Goal: Information Seeking & Learning: Understand process/instructions

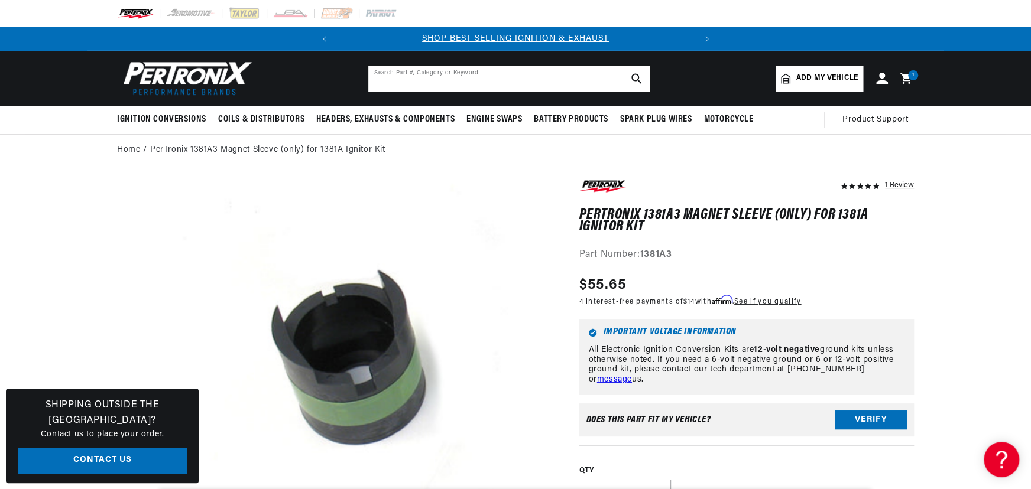
click at [465, 65] on div "Search Part #, Category or Keyword" at bounding box center [509, 78] width 283 height 27
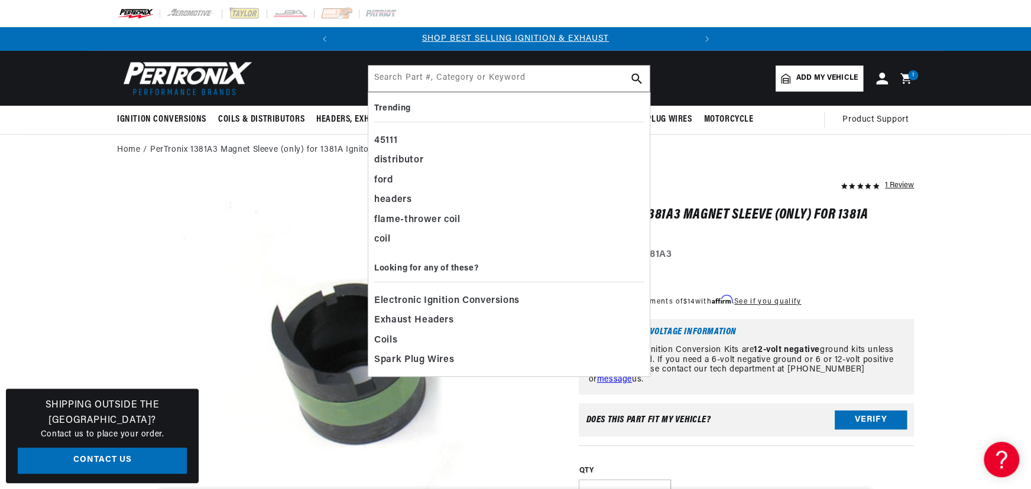
click at [465, 65] on div "Search Part #, Category or Keyword" at bounding box center [509, 78] width 283 height 27
click at [453, 82] on input "text" at bounding box center [508, 79] width 281 height 26
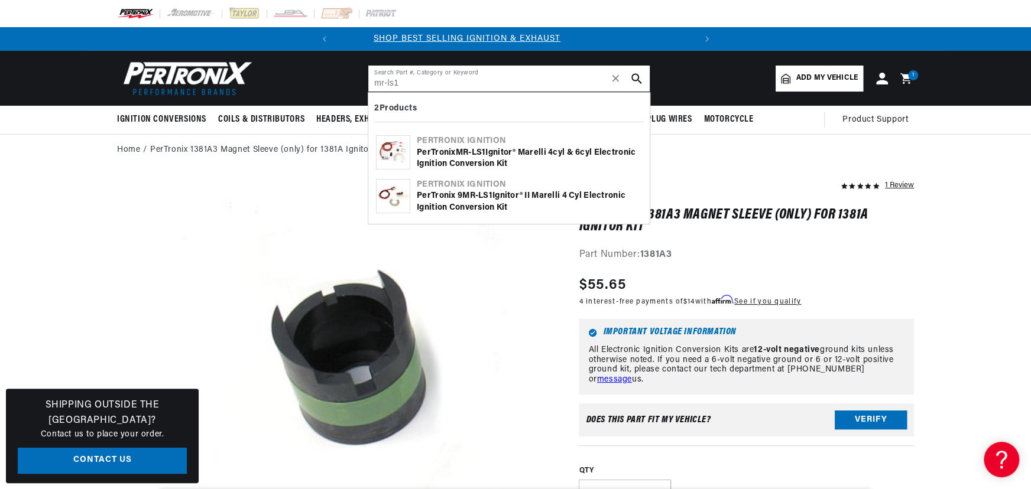
scroll to position [0, 0]
type input "mr-ls1"
click at [443, 154] on div "PerTronix MR - LS1 Ignitor® Marelli 4cyl & 6cyl Electronic Ignition Conversion …" at bounding box center [529, 158] width 225 height 23
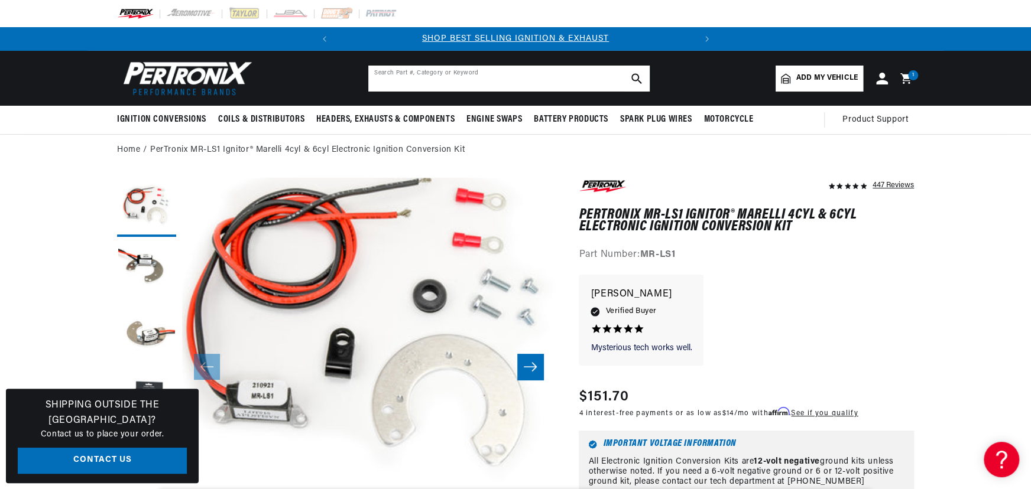
click at [418, 81] on input "text" at bounding box center [508, 79] width 281 height 26
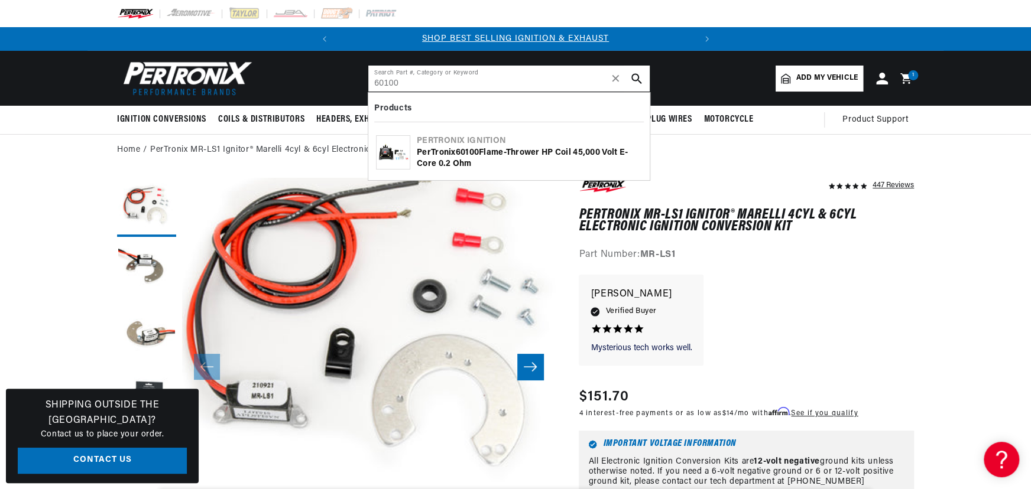
type input "60100"
click at [445, 156] on div "PerTronix 60100 Flame-Thrower HP Coil 45,000 Volt E-Core 0.2 ohm" at bounding box center [529, 158] width 225 height 23
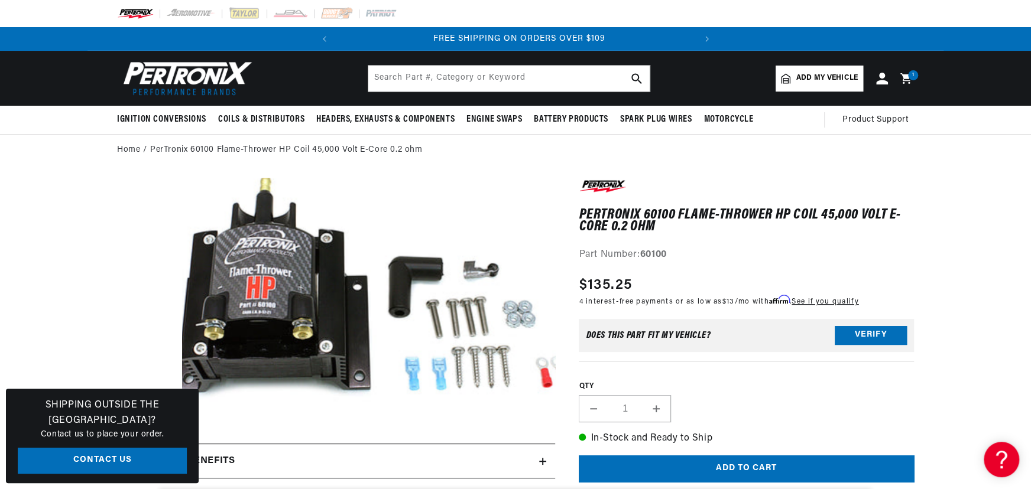
scroll to position [0, 358]
click at [416, 77] on input "text" at bounding box center [508, 79] width 281 height 26
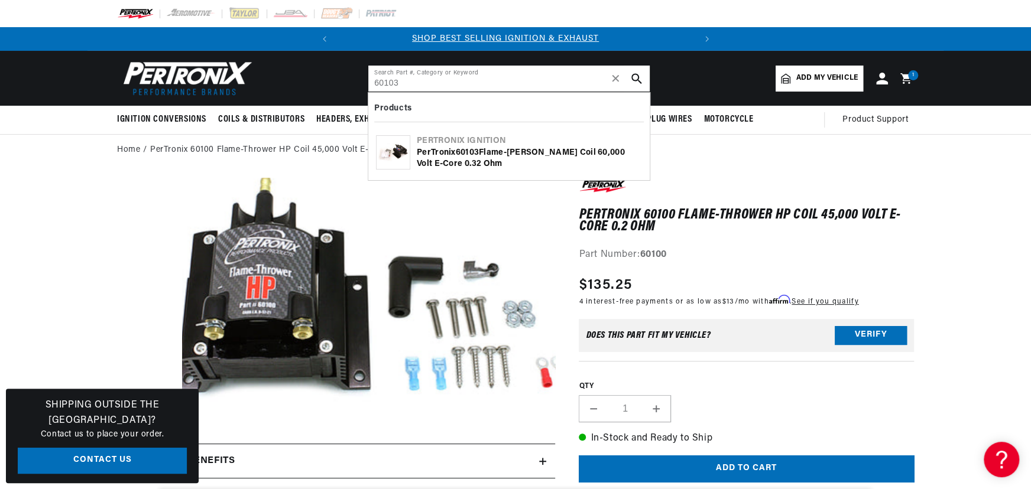
scroll to position [0, 0]
type input "60103"
click at [433, 151] on div "PerTronix 60103 Flame-Thrower HC Coil 60,000 Volt E-Core 0.32 ohm" at bounding box center [529, 158] width 225 height 23
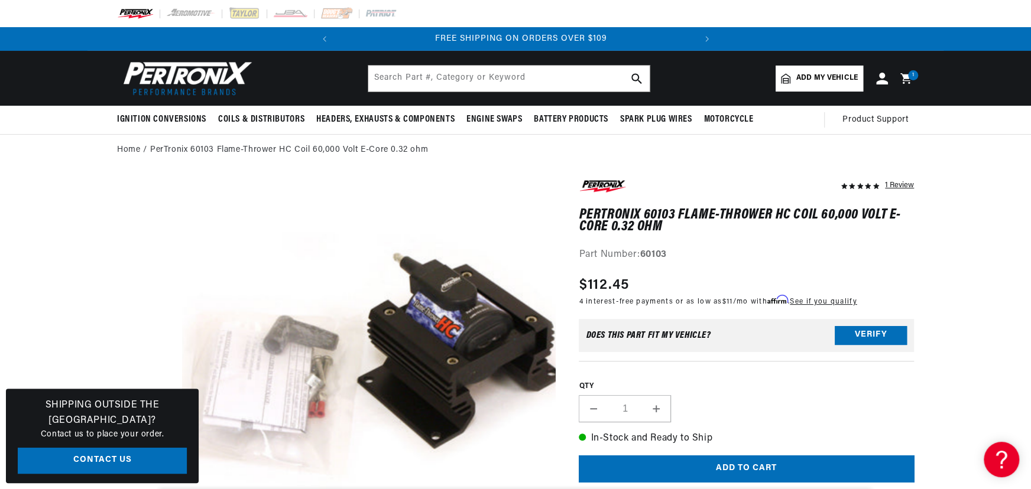
scroll to position [0, 358]
click at [415, 74] on input "text" at bounding box center [508, 79] width 281 height 26
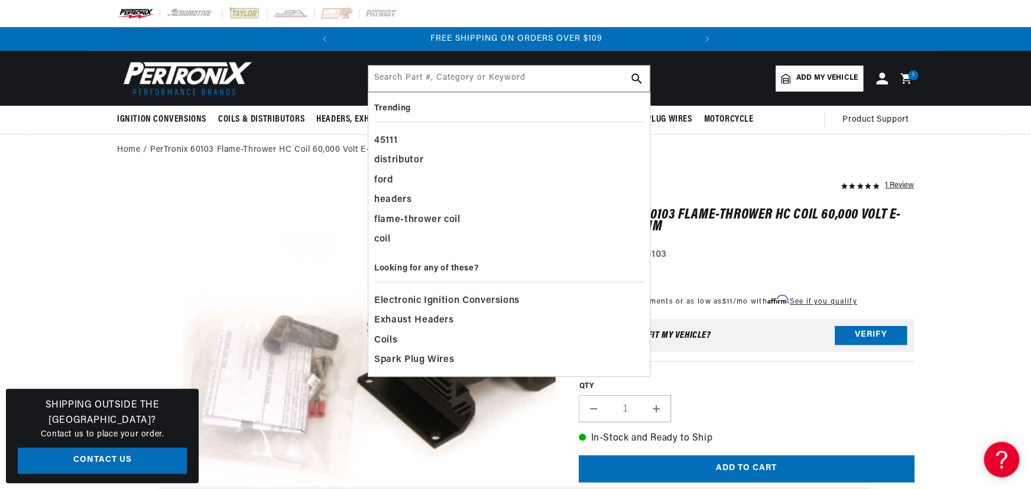
click at [132, 77] on img at bounding box center [185, 78] width 136 height 41
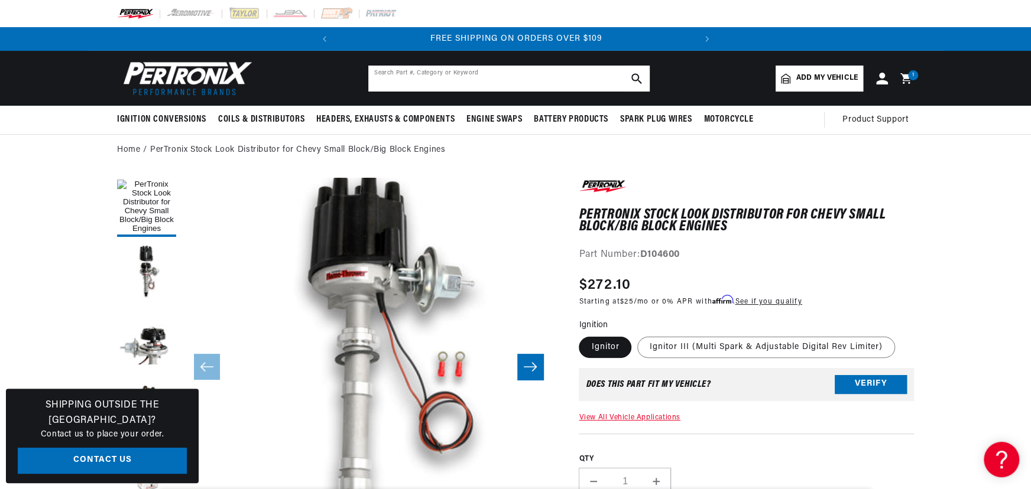
click at [451, 76] on input "text" at bounding box center [508, 79] width 281 height 26
type input "d60130"
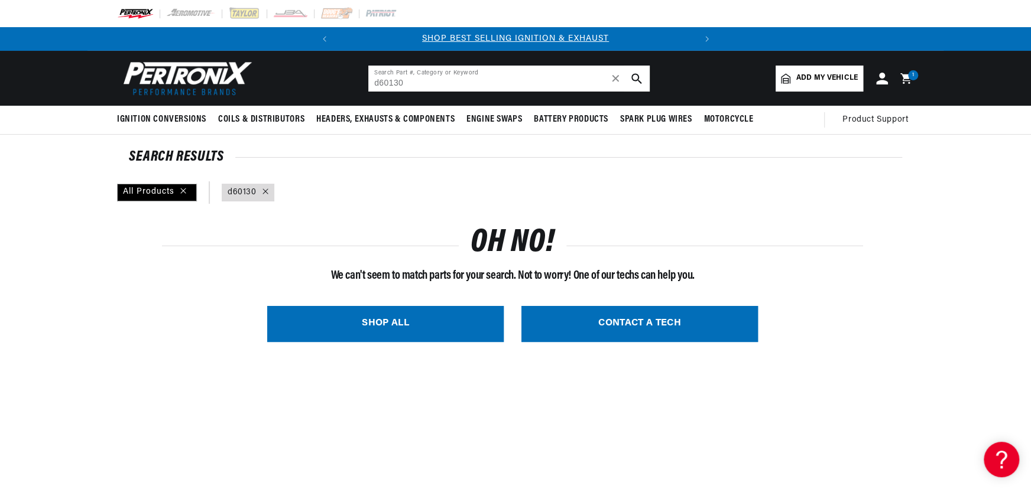
drag, startPoint x: 444, startPoint y: 83, endPoint x: 342, endPoint y: 81, distance: 101.7
click at [350, 82] on header "BETTER SEARCH RESULTS Add your vehicle's year, make, and model to find parts be…" at bounding box center [515, 78] width 856 height 55
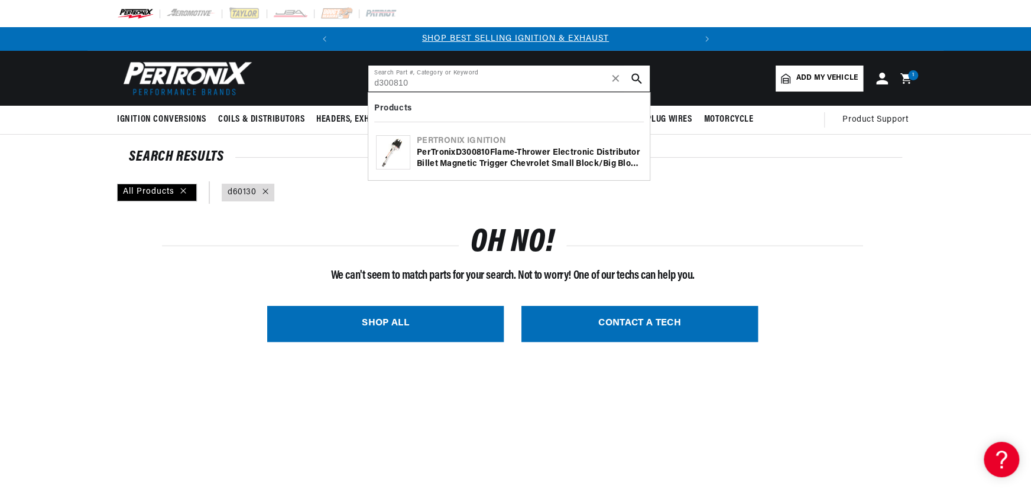
type input "d300810"
click at [461, 154] on b "D300810" at bounding box center [473, 152] width 34 height 9
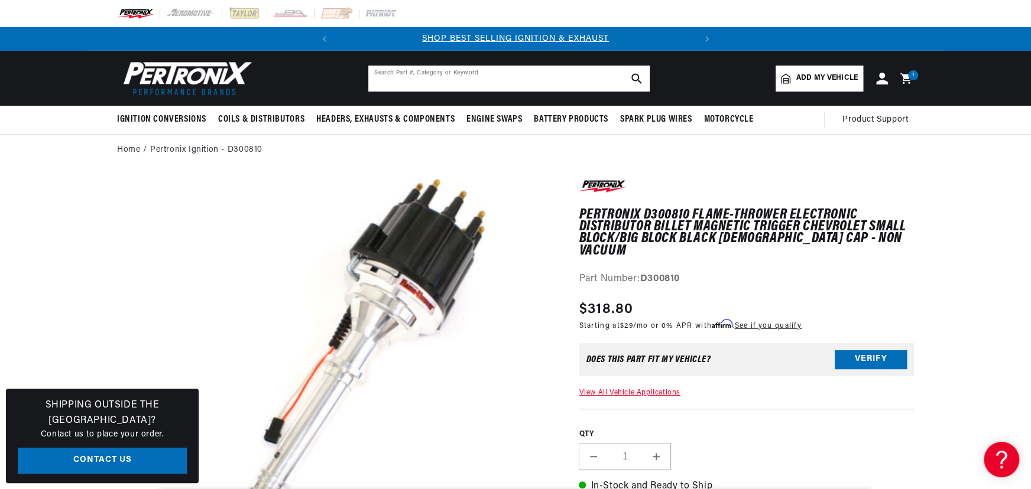
click at [520, 83] on input "text" at bounding box center [508, 79] width 281 height 26
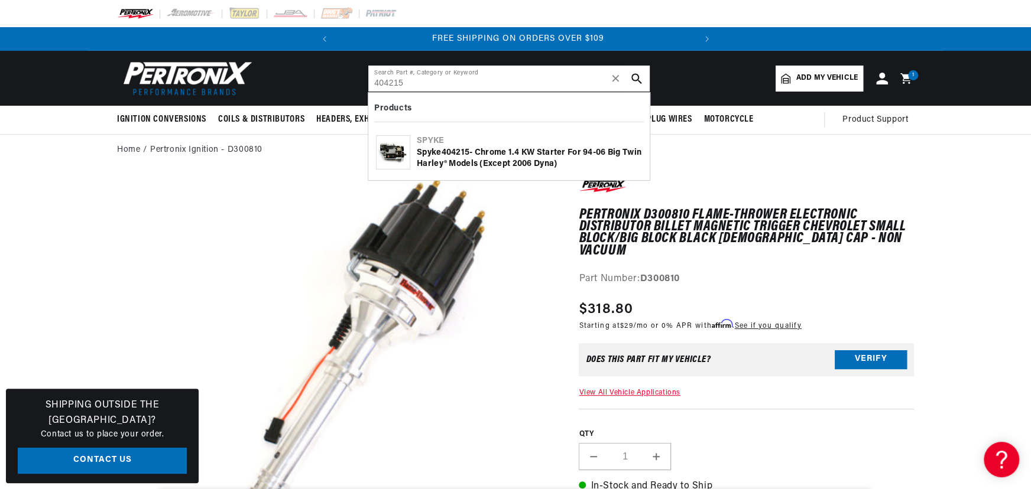
scroll to position [0, 358]
type input "404215"
click at [511, 152] on div "Spyke 404215 - Chrome 1.4 kW Starter for 94-06 Big Twin Harley® Models (Except …" at bounding box center [529, 158] width 225 height 23
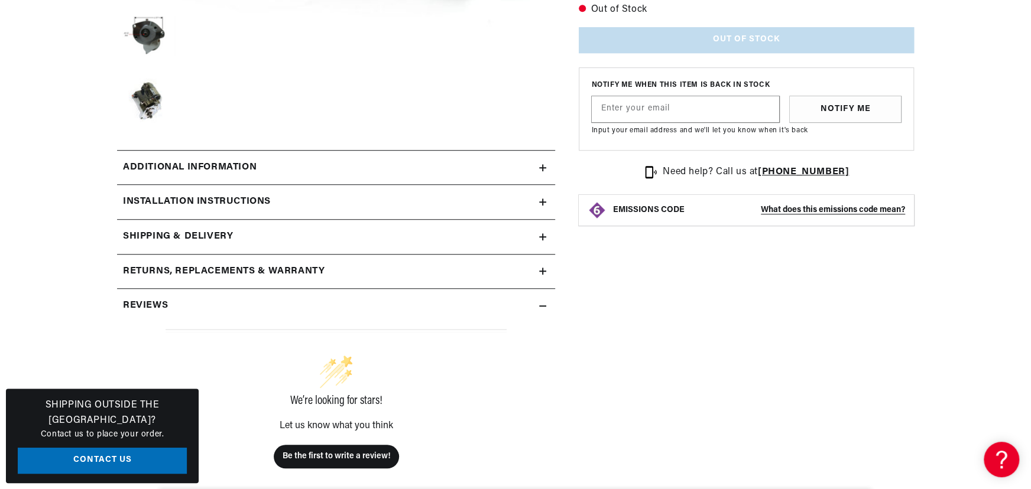
click at [330, 185] on summary "Installation instructions" at bounding box center [336, 202] width 438 height 34
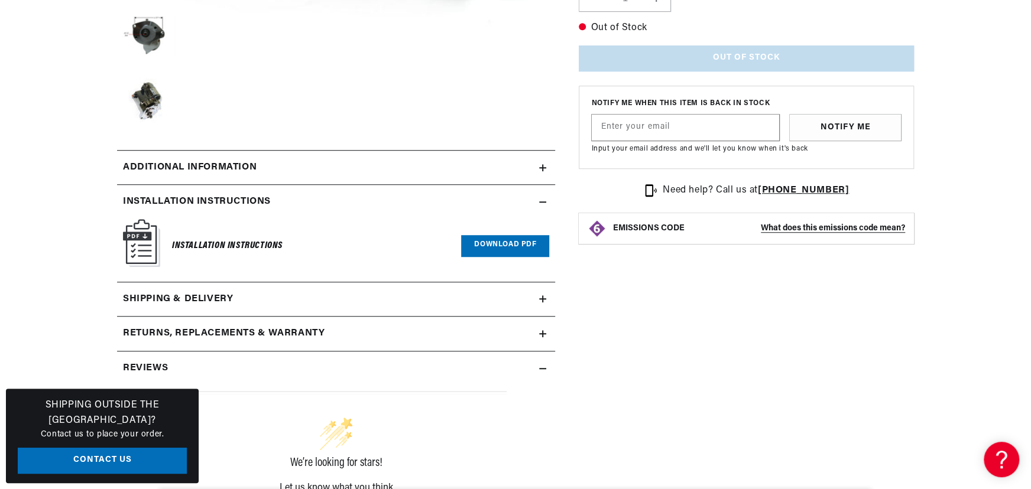
click at [509, 241] on link "Download PDF" at bounding box center [505, 246] width 88 height 22
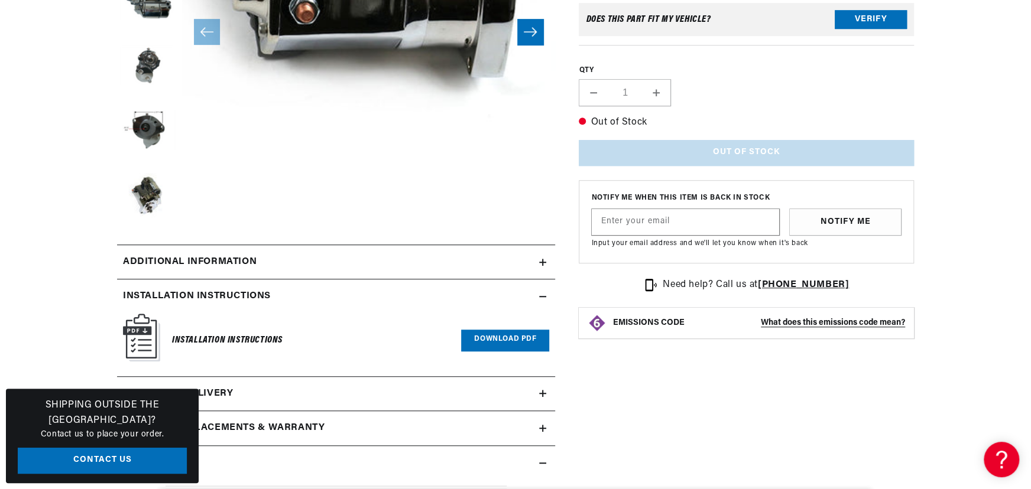
scroll to position [483, 0]
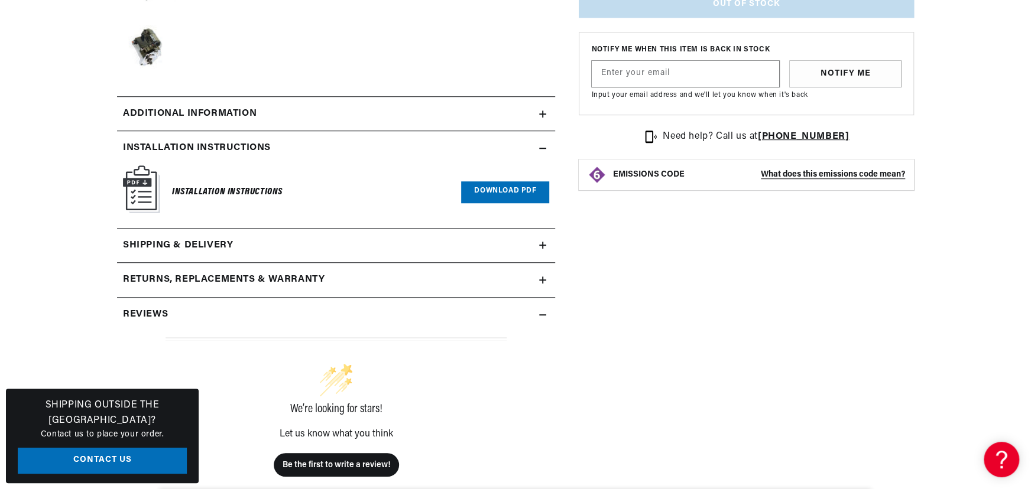
click at [414, 122] on summary "Additional information" at bounding box center [336, 114] width 438 height 34
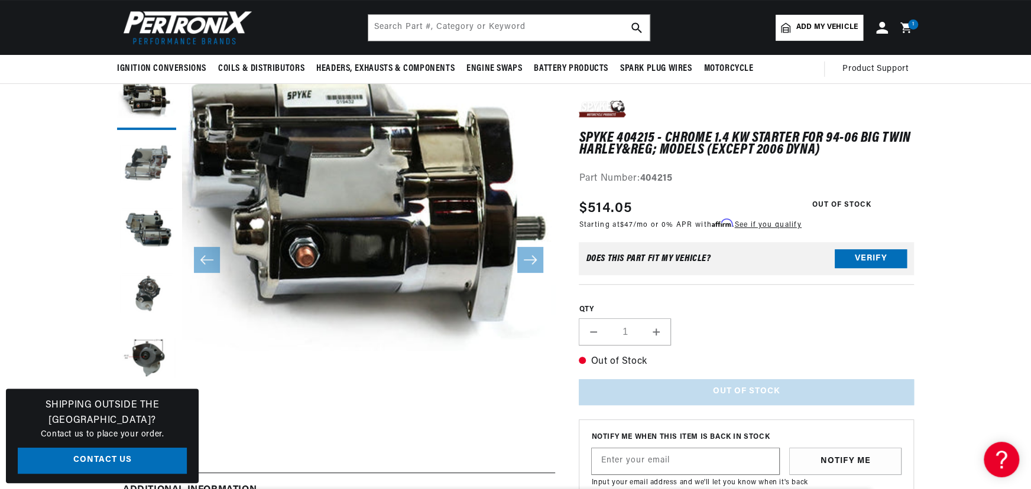
scroll to position [0, 0]
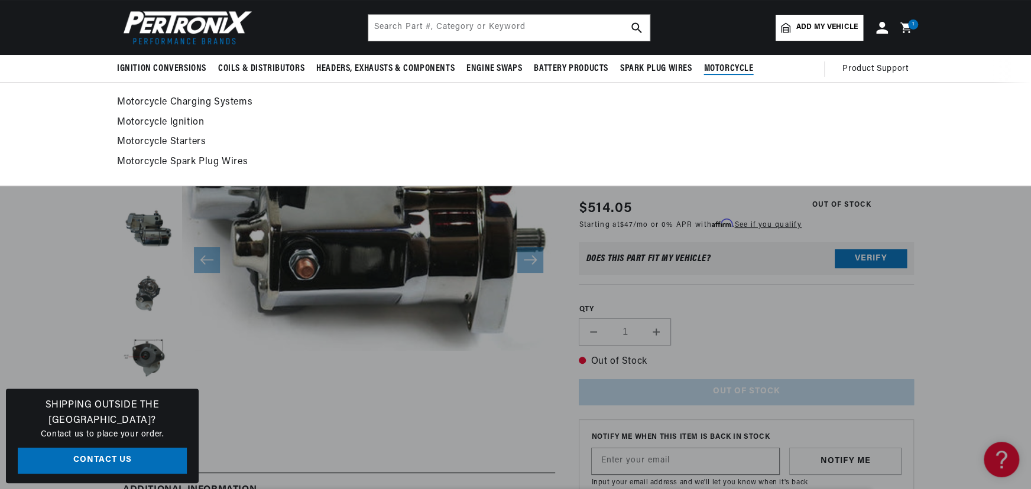
click at [174, 138] on link "Motorcycle Starters" at bounding box center [515, 142] width 797 height 17
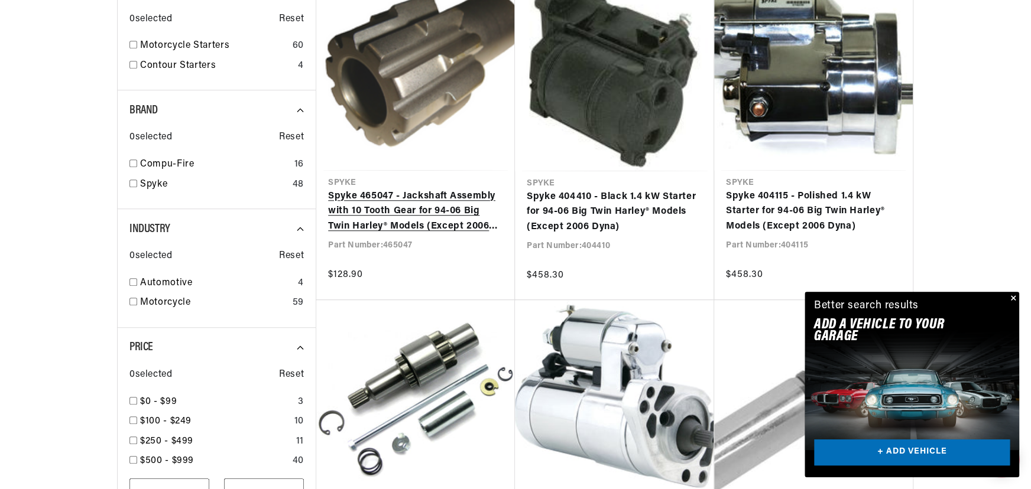
scroll to position [0, 358]
click at [437, 197] on link "Spyke 465047 - Jackshaft Assembly with 10 Tooth Gear for 94-06 Big Twin Harley®…" at bounding box center [415, 212] width 175 height 46
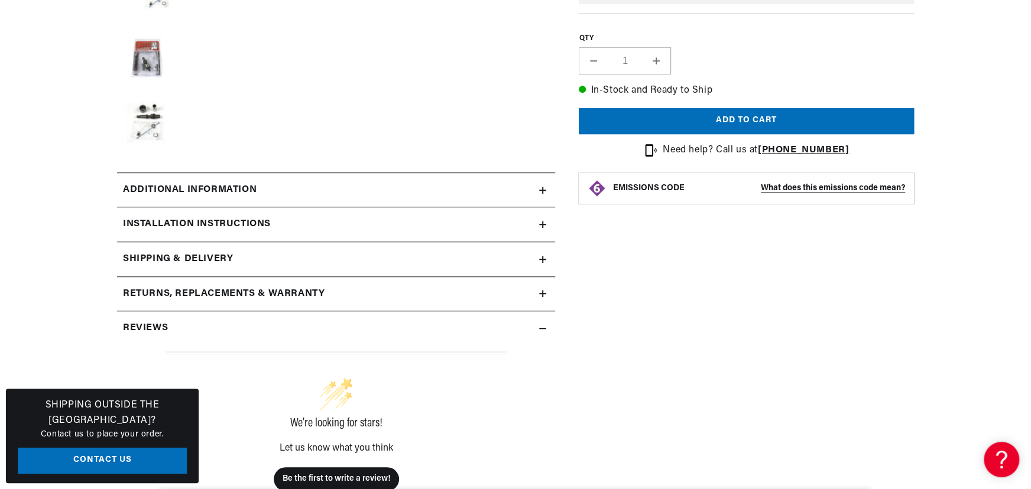
scroll to position [430, 0]
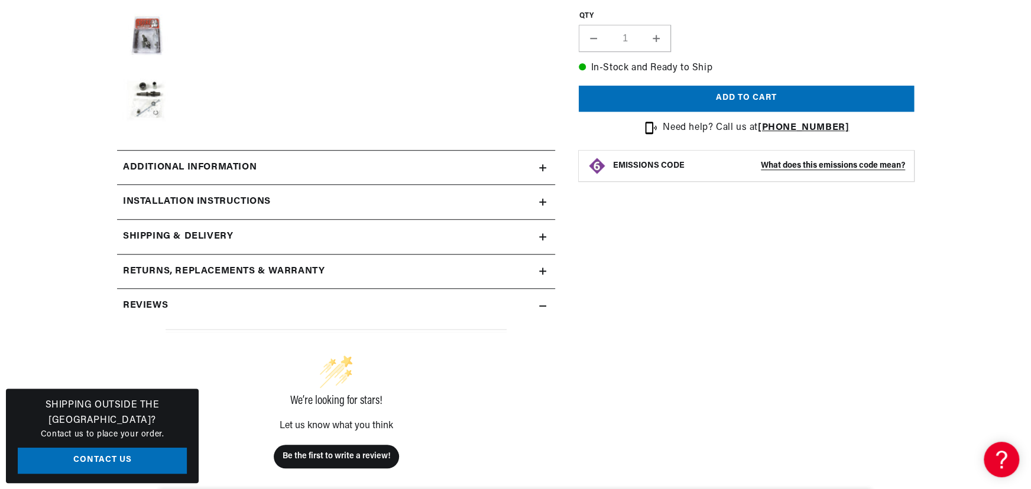
click at [313, 195] on div "Installation instructions" at bounding box center [328, 201] width 422 height 15
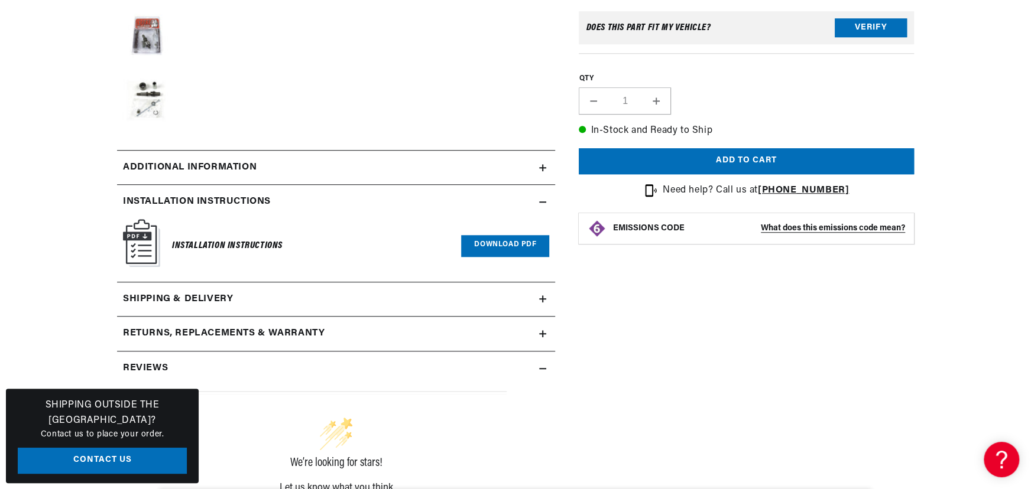
click at [479, 239] on link "Download PDF" at bounding box center [505, 246] width 88 height 22
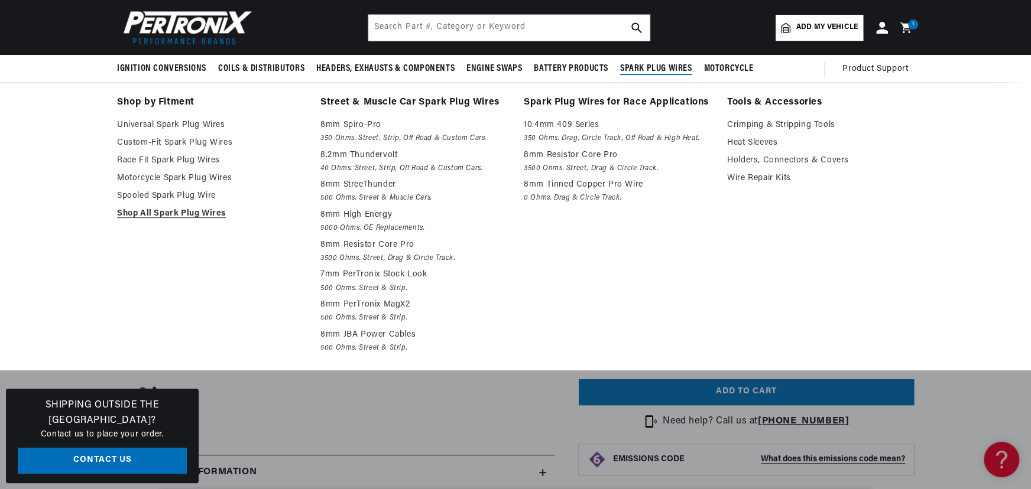
scroll to position [107, 0]
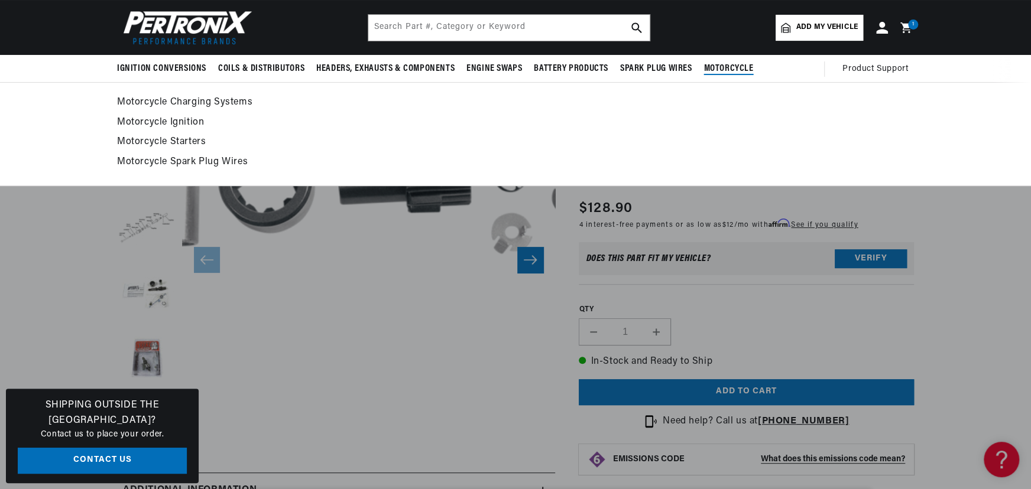
click at [177, 138] on link "Motorcycle Starters" at bounding box center [515, 142] width 797 height 17
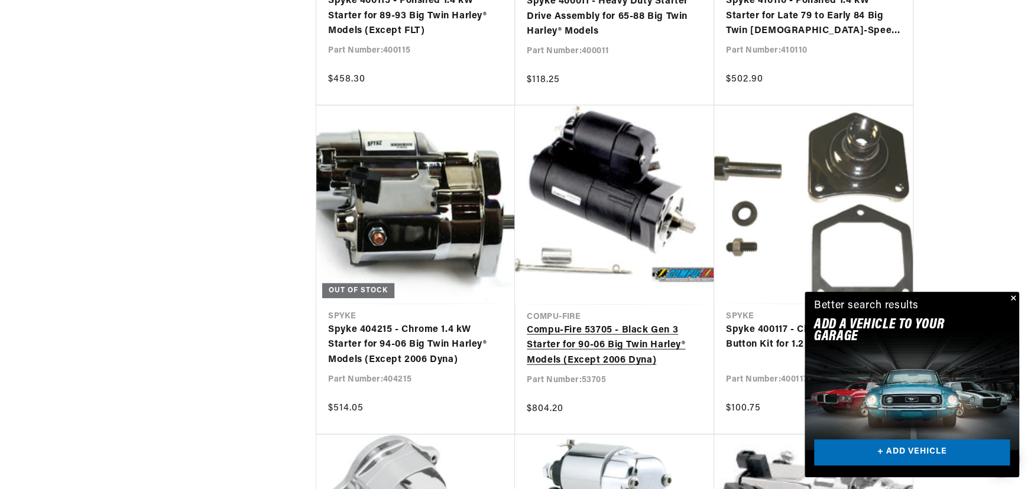
scroll to position [1719, 0]
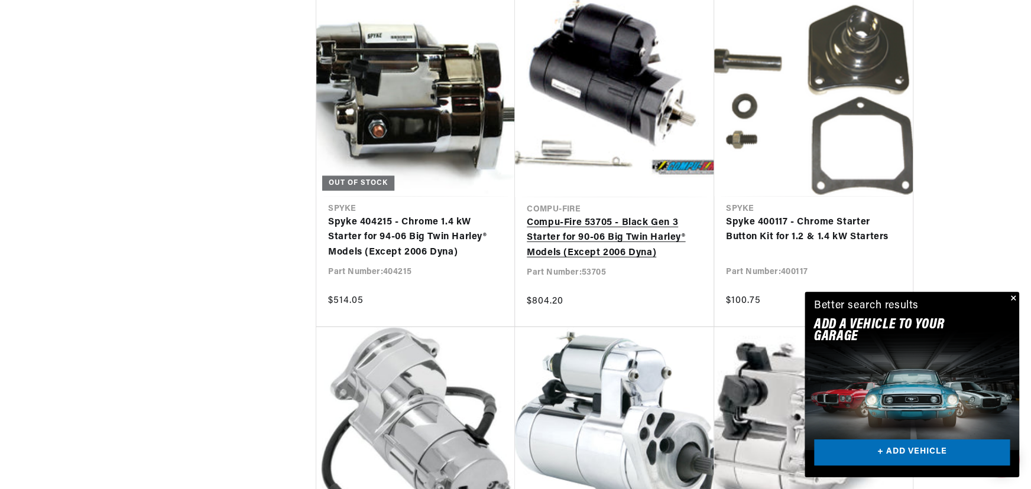
click at [576, 232] on link "Compu-Fire 53705 - Black Gen 3 Starter for 90-06 Big Twin Harley® Models (Excep…" at bounding box center [615, 239] width 176 height 46
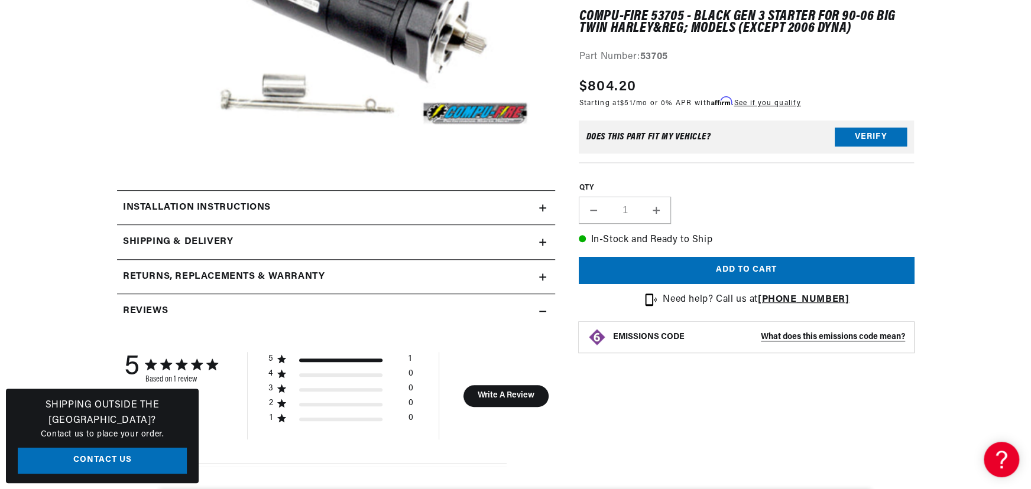
scroll to position [268, 0]
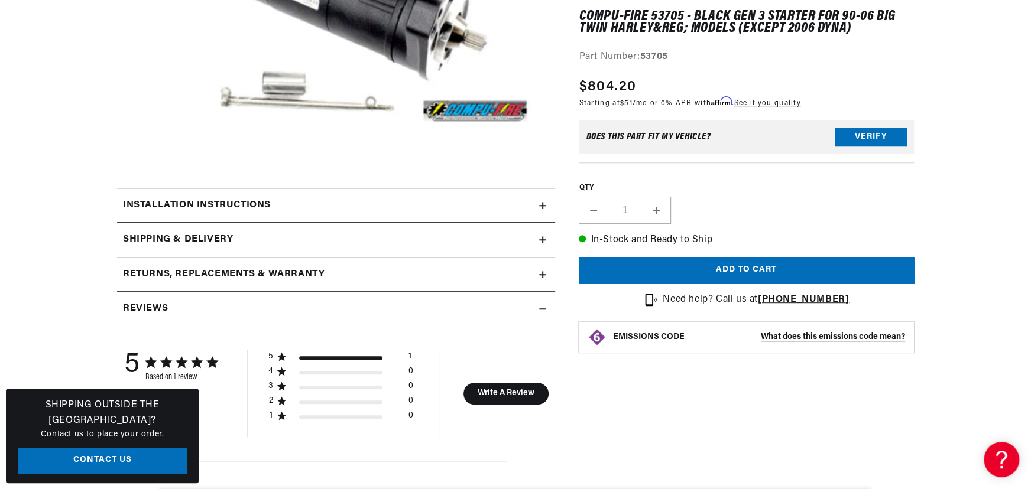
click at [333, 195] on summary "Installation instructions" at bounding box center [336, 206] width 438 height 34
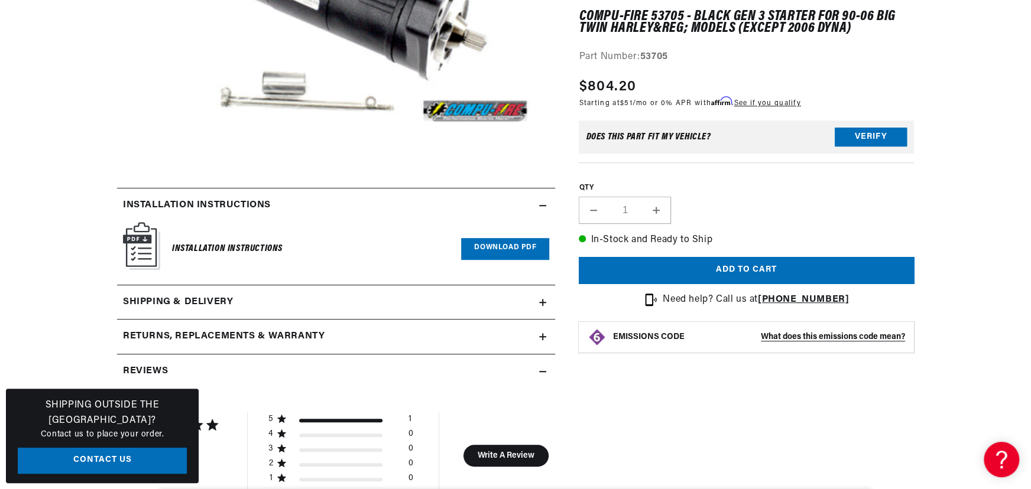
click at [502, 239] on link "Download PDF" at bounding box center [505, 249] width 88 height 22
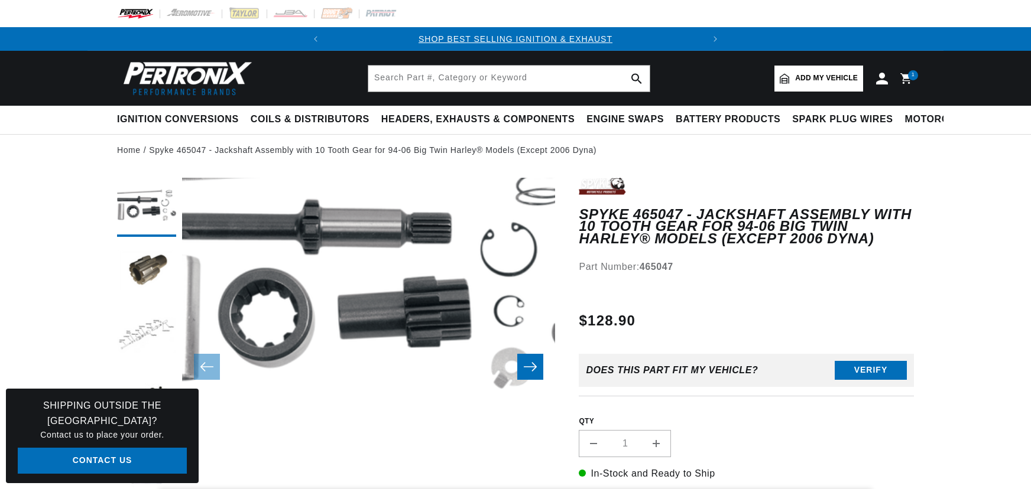
scroll to position [107, 0]
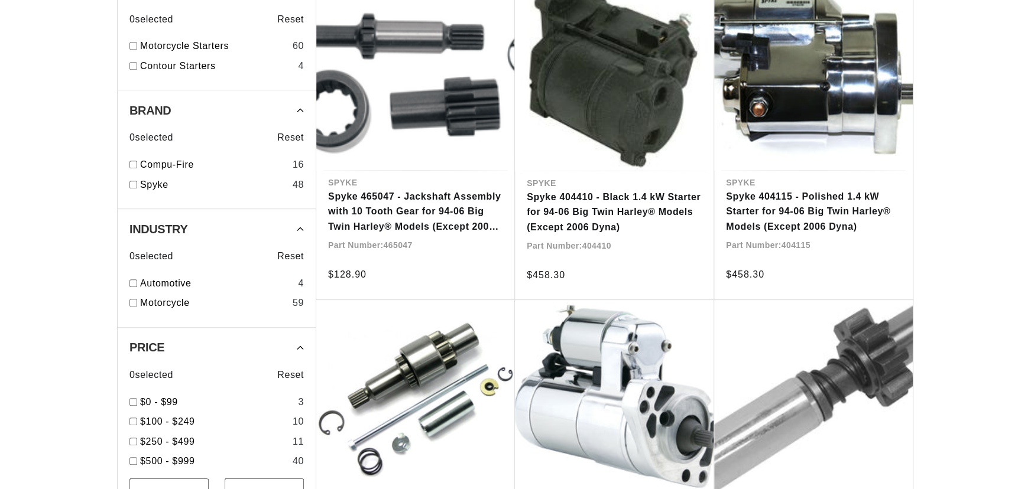
scroll to position [430, 0]
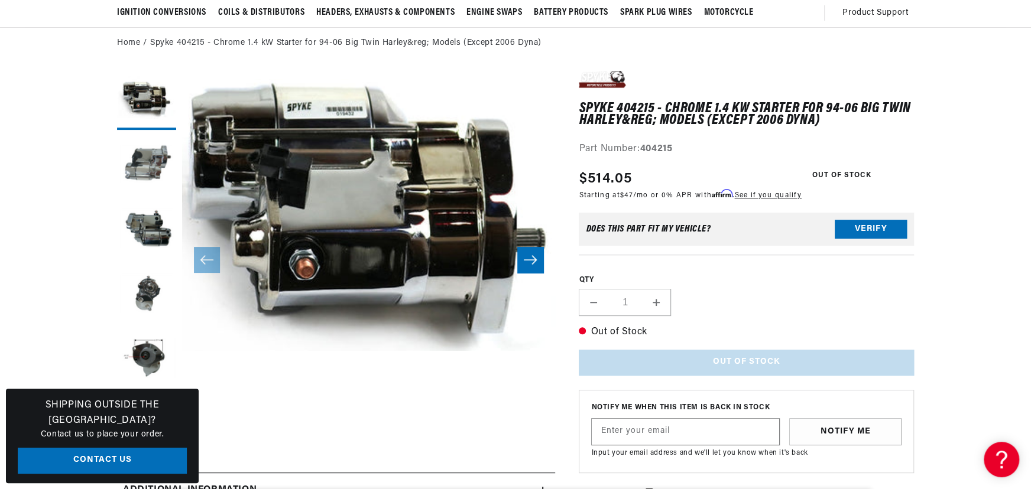
scroll to position [0, 298]
